Goal: Information Seeking & Learning: Find specific fact

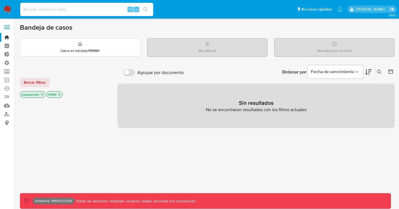
click at [106, 11] on input at bounding box center [86, 9] width 133 height 7
paste input "https://meli.slack.com/archives/C099K812E3C/p1758638072483689"
type input "https://meli.slack.com/archives/C099K812E3C/p1758638072483689"
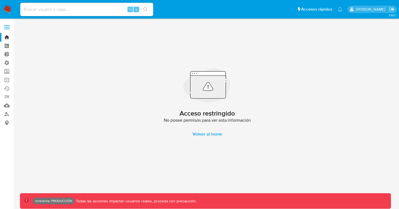
click at [79, 8] on input at bounding box center [86, 9] width 133 height 7
paste input "lgutierrez@alquilerargentina.com"
type input "lgutierrez@alquilerargentina.com"
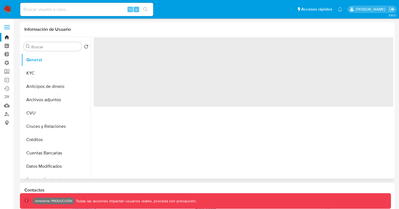
select select "10"
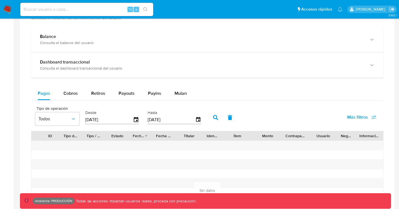
scroll to position [286, 0]
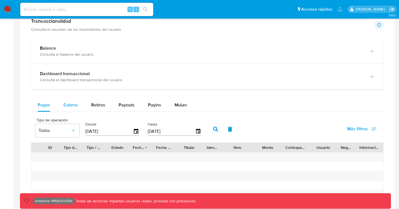
click at [71, 107] on span "Cobros" at bounding box center [70, 105] width 14 height 6
select select "10"
click at [98, 107] on span "Retiros" at bounding box center [98, 105] width 14 height 6
select select "10"
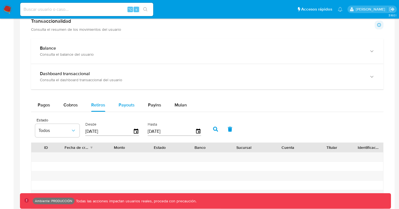
click at [126, 106] on span "Payouts" at bounding box center [127, 105] width 16 height 6
select select "10"
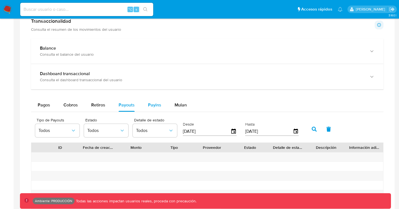
click at [148, 105] on span "Payins" at bounding box center [154, 105] width 13 height 6
select select "10"
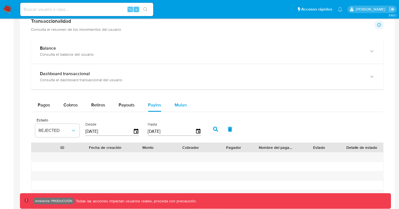
click at [180, 103] on span "Mulan" at bounding box center [180, 105] width 12 height 6
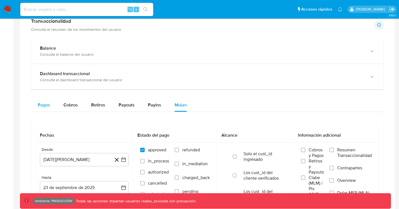
click at [43, 104] on span "Pagos" at bounding box center [44, 105] width 12 height 6
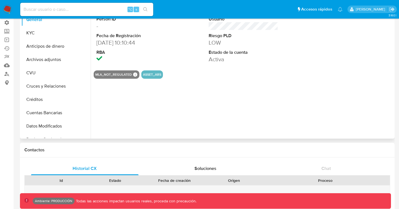
scroll to position [0, 0]
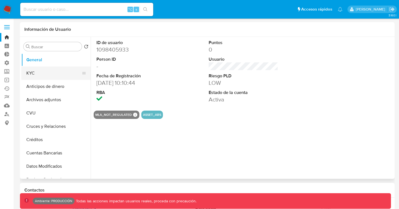
click at [44, 72] on button "KYC" at bounding box center [53, 72] width 65 height 13
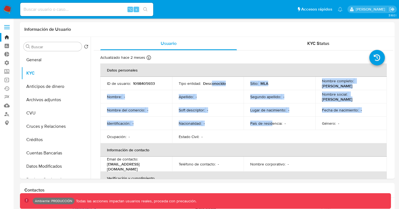
drag, startPoint x: 210, startPoint y: 84, endPoint x: 272, endPoint y: 122, distance: 72.2
click at [271, 122] on tbody "ID de usuario : 1098405933 Tipo entidad : Desconocido Sitio : MLA Nombre comple…" at bounding box center [243, 110] width 286 height 66
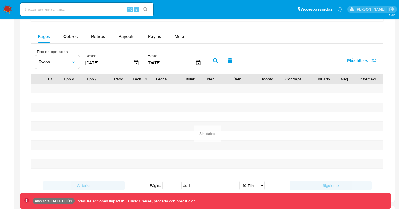
scroll to position [290, 0]
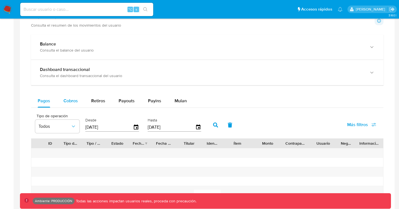
click at [65, 101] on span "Cobros" at bounding box center [70, 100] width 14 height 6
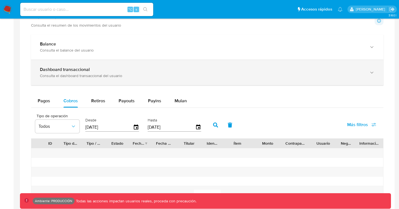
click at [61, 69] on b "Dashboard transaccional" at bounding box center [65, 69] width 50 height 6
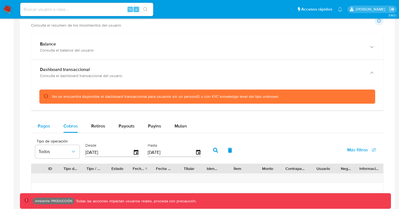
click at [49, 128] on span "Pagos" at bounding box center [44, 126] width 12 height 6
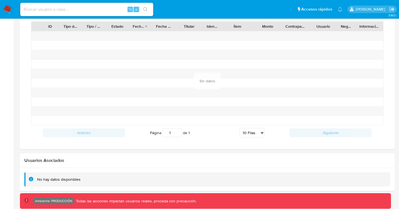
scroll to position [432, 0]
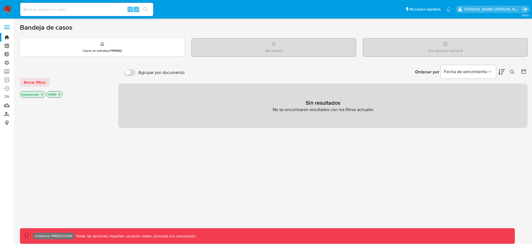
click at [10, 114] on link "Buscador de personas" at bounding box center [33, 114] width 66 height 9
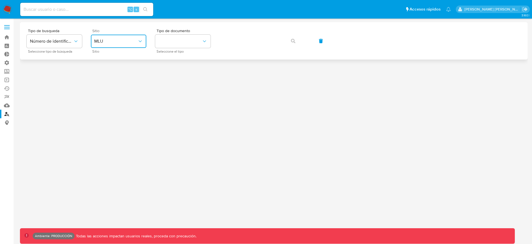
click at [114, 42] on span "MLU" at bounding box center [115, 41] width 43 height 6
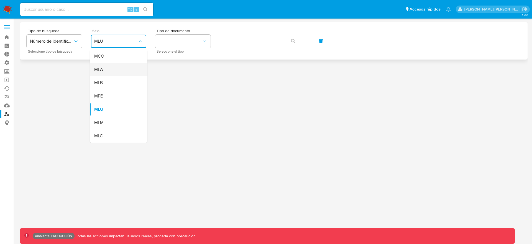
click at [105, 66] on div "MLA" at bounding box center [116, 69] width 45 height 13
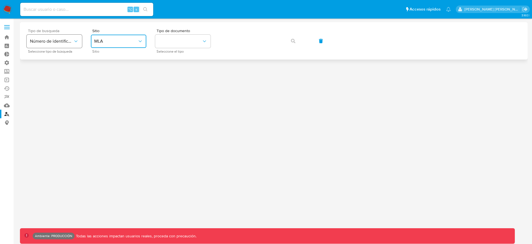
click at [59, 44] on button "Número de identificación" at bounding box center [54, 41] width 55 height 13
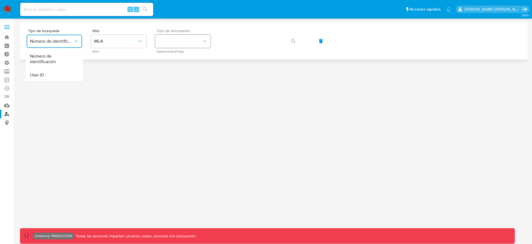
click at [163, 38] on button "identificationType" at bounding box center [182, 41] width 55 height 13
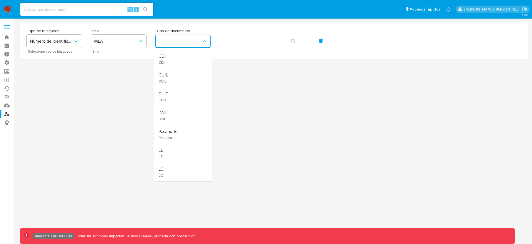
drag, startPoint x: 172, startPoint y: 94, endPoint x: 177, endPoint y: 91, distance: 5.1
click at [173, 93] on div "CUIT CUIT" at bounding box center [180, 96] width 45 height 19
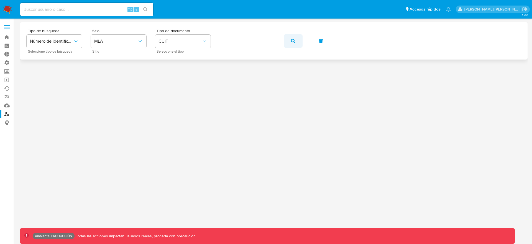
click at [293, 42] on icon "button" at bounding box center [293, 41] width 4 height 4
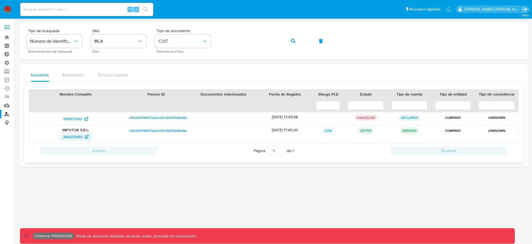
click at [81, 136] on span "244237693" at bounding box center [73, 136] width 20 height 9
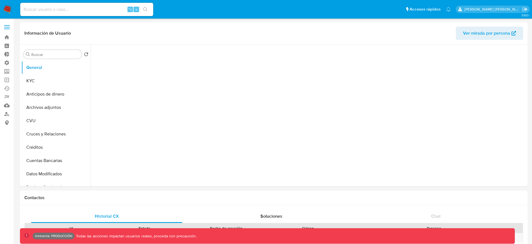
select select "10"
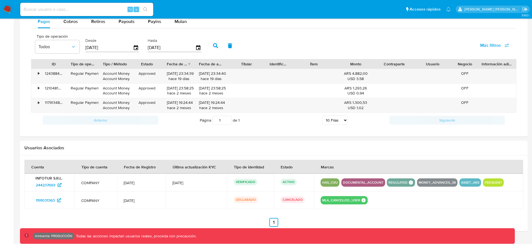
scroll to position [364, 0]
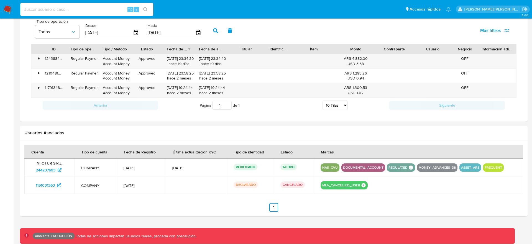
click at [107, 6] on input at bounding box center [86, 9] width 133 height 7
paste input "[EMAIL_ADDRESS][DOMAIN_NAME]"
type input "[EMAIL_ADDRESS][DOMAIN_NAME]"
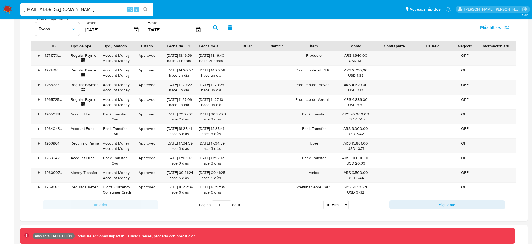
scroll to position [396, 0]
click at [341, 202] on select "5 Filas 10 Filas 20 Filas 25 Filas 50 Filas 100 Filas" at bounding box center [335, 203] width 25 height 9
select select "100"
click at [323, 199] on select "5 Filas 10 Filas 20 Filas 25 Filas 50 Filas 100 Filas" at bounding box center [335, 203] width 25 height 9
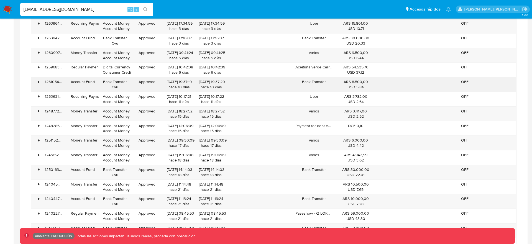
scroll to position [548, 0]
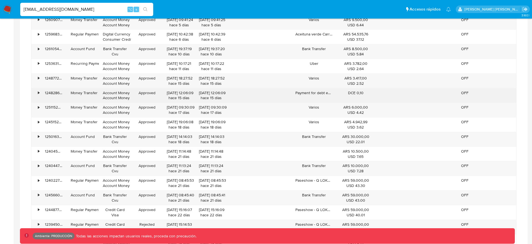
drag, startPoint x: 333, startPoint y: 77, endPoint x: 362, endPoint y: 93, distance: 33.5
click at [345, 91] on div "DCE 0,10" at bounding box center [355, 92] width 31 height 5
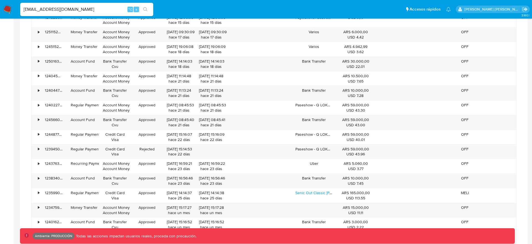
scroll to position [679, 0]
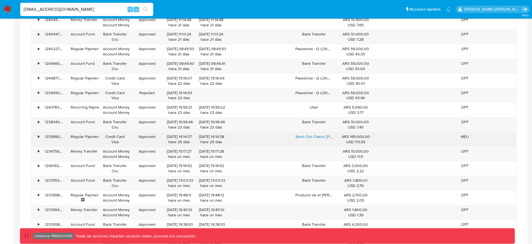
click at [323, 136] on link "Senic Out Classic [PERSON_NAME]" at bounding box center [325, 137] width 60 height 6
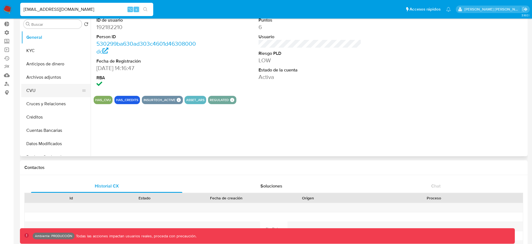
scroll to position [30, 0]
click at [43, 115] on button "Créditos" at bounding box center [53, 117] width 65 height 13
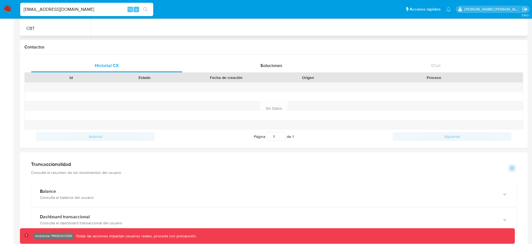
scroll to position [236, 0]
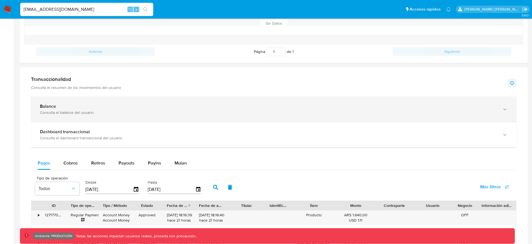
click at [59, 110] on div "Consulta el balance del usuario" at bounding box center [268, 112] width 456 height 5
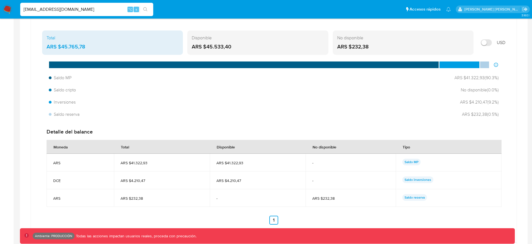
scroll to position [265, 0]
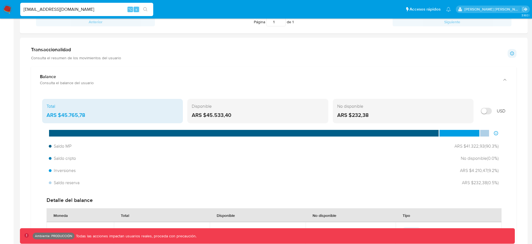
drag, startPoint x: 32, startPoint y: 49, endPoint x: 101, endPoint y: 60, distance: 69.4
click at [101, 60] on div "Transaccionalidad Consulta el resumen de los movimientos del usuario" at bounding box center [76, 54] width 90 height 14
click at [101, 60] on p "Consulta el resumen de los movimientos del usuario" at bounding box center [76, 57] width 90 height 5
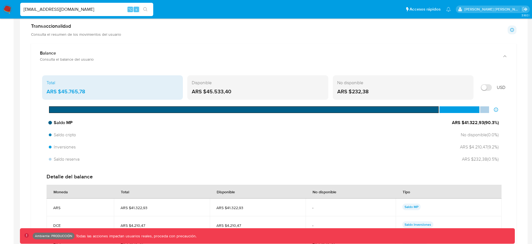
scroll to position [287, 0]
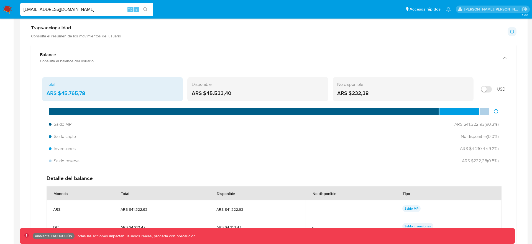
click at [244, 93] on div "ARS $45.533,40" at bounding box center [258, 93] width 132 height 7
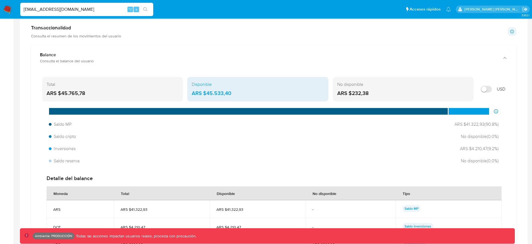
click at [379, 92] on div "ARS $232,38" at bounding box center [403, 93] width 132 height 7
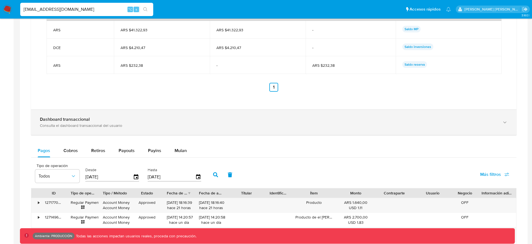
scroll to position [472, 0]
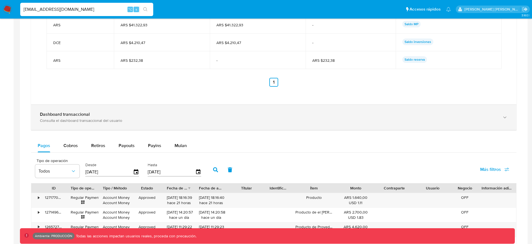
click at [84, 127] on div "Dashboard transaccional Consulta el dashboard transaccional del usuario" at bounding box center [273, 117] width 485 height 25
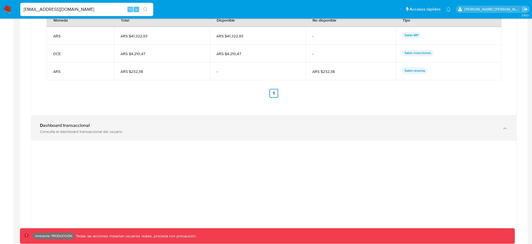
scroll to position [451, 0]
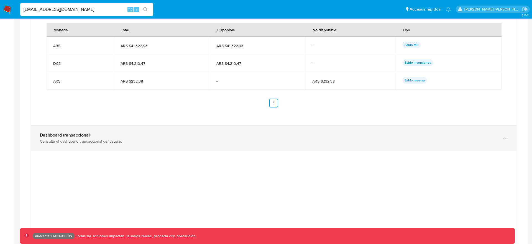
click at [74, 136] on b "Dashboard transaccional" at bounding box center [65, 135] width 50 height 6
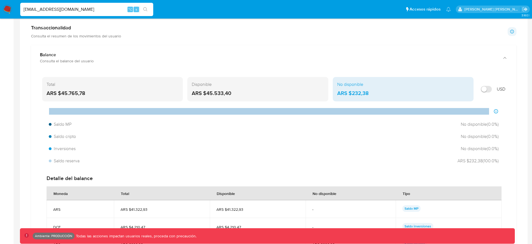
scroll to position [203, 0]
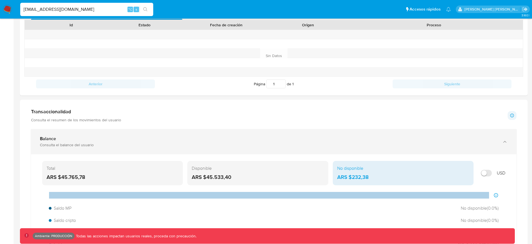
drag, startPoint x: 55, startPoint y: 112, endPoint x: 131, endPoint y: 141, distance: 81.0
